Goal: Task Accomplishment & Management: Manage account settings

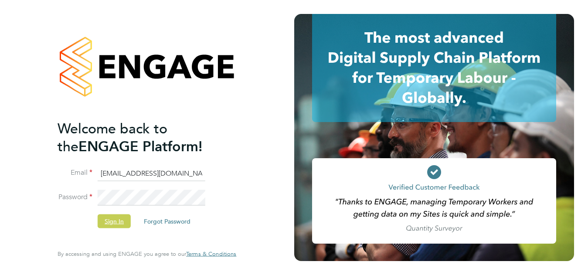
click at [117, 221] on button "Sign In" at bounding box center [114, 221] width 33 height 14
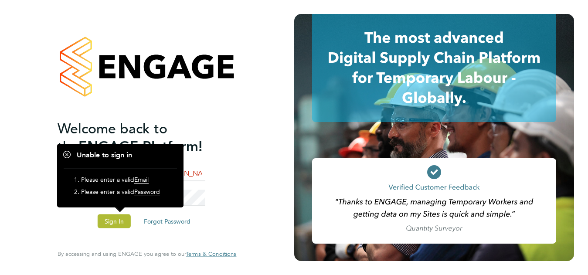
click at [230, 184] on div "Welcome back to the ENGAGE Platform! Email [EMAIL_ADDRESS][DOMAIN_NAME] Passwor…" at bounding box center [147, 136] width 179 height 244
click at [265, 106] on div "Welcome back to the ENGAGE Platform! Email [EMAIL_ADDRESS][DOMAIN_NAME] Passwor…" at bounding box center [147, 137] width 294 height 275
click at [65, 152] on h1 "Unable to sign in" at bounding box center [120, 155] width 113 height 9
click at [66, 154] on h1 "Unable to sign in" at bounding box center [120, 155] width 113 height 9
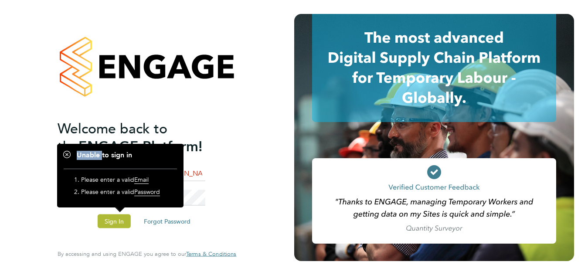
click at [66, 154] on h1 "Unable to sign in" at bounding box center [120, 155] width 113 height 9
click at [67, 155] on h1 "Unable to sign in" at bounding box center [120, 155] width 113 height 9
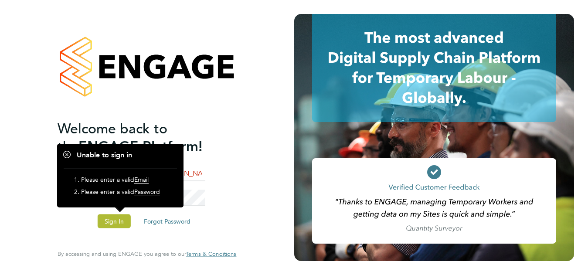
click at [67, 154] on h1 "Unable to sign in" at bounding box center [120, 155] width 113 height 9
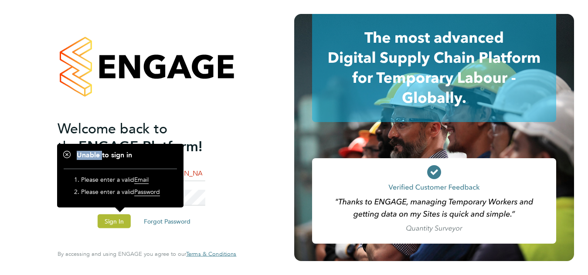
click at [67, 154] on h1 "Unable to sign in" at bounding box center [120, 155] width 113 height 9
click at [68, 154] on h1 "Unable to sign in" at bounding box center [120, 155] width 113 height 9
